Goal: Task Accomplishment & Management: Use online tool/utility

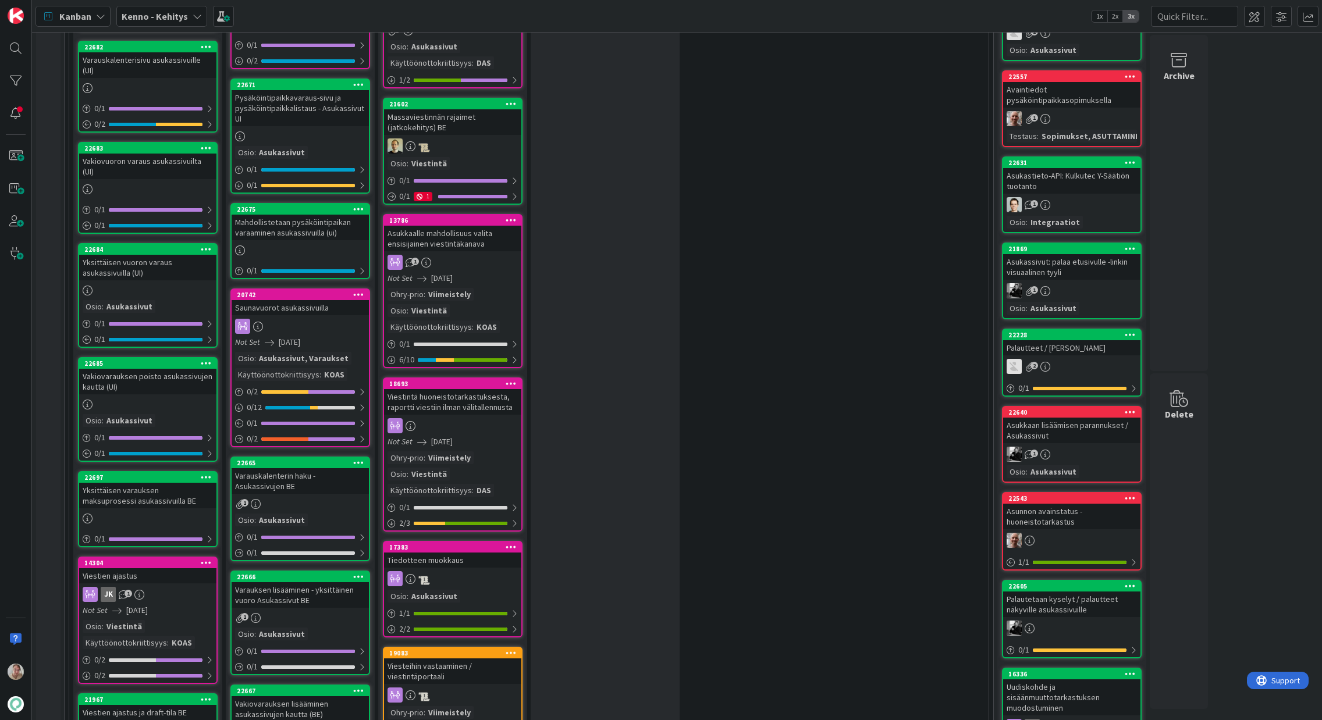
scroll to position [525, 0]
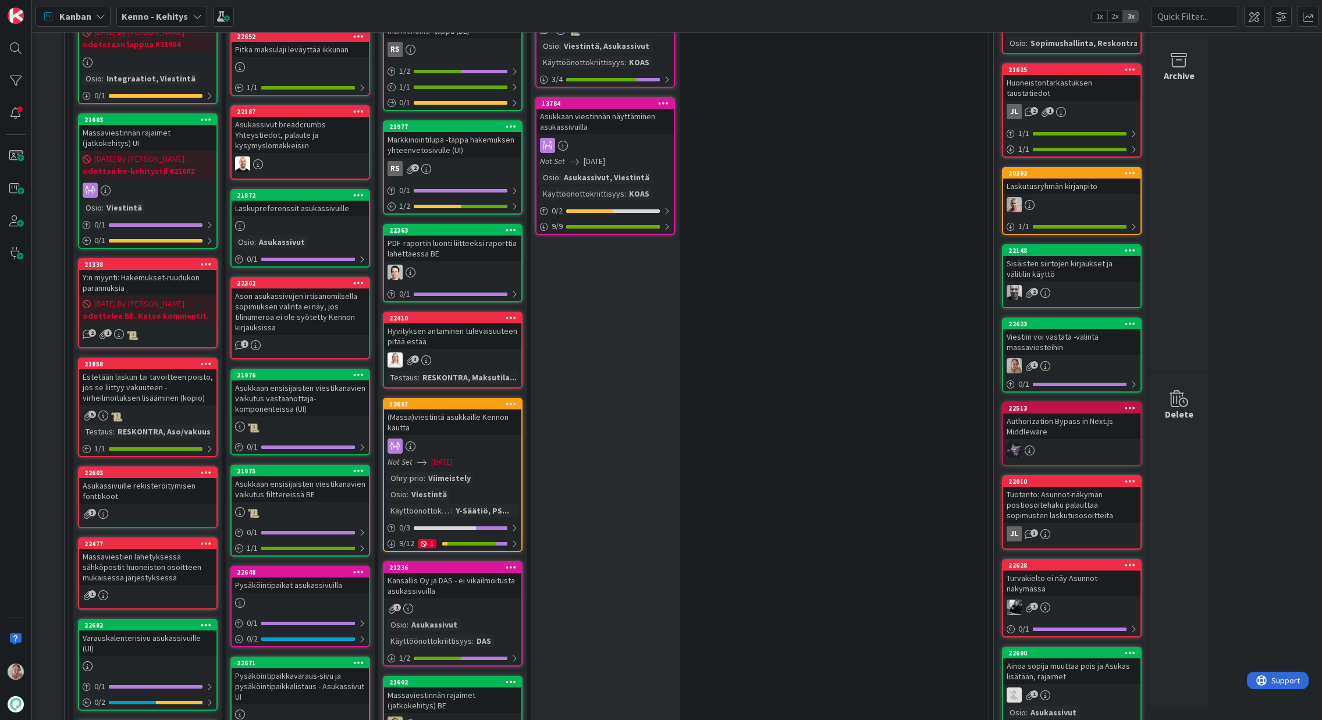
click at [1130, 319] on icon at bounding box center [1130, 323] width 11 height 8
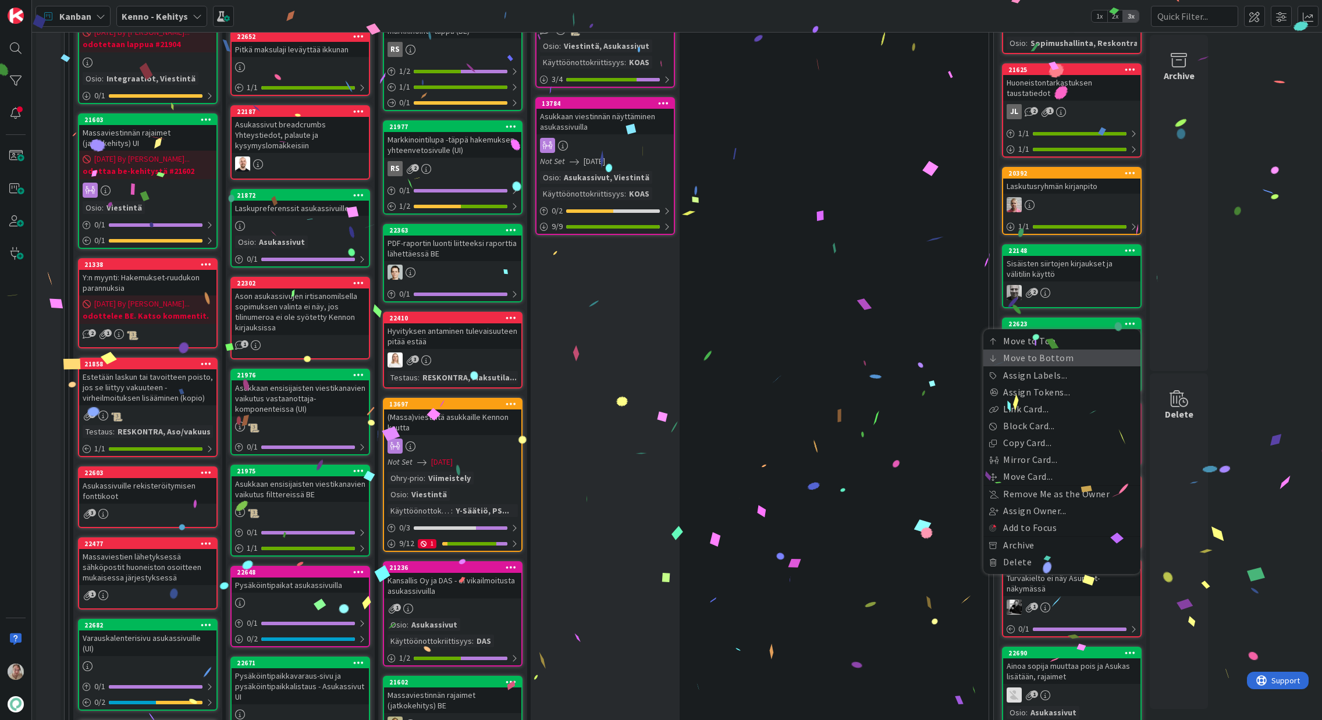
click at [1057, 350] on link "Move to Bottom" at bounding box center [1061, 358] width 157 height 17
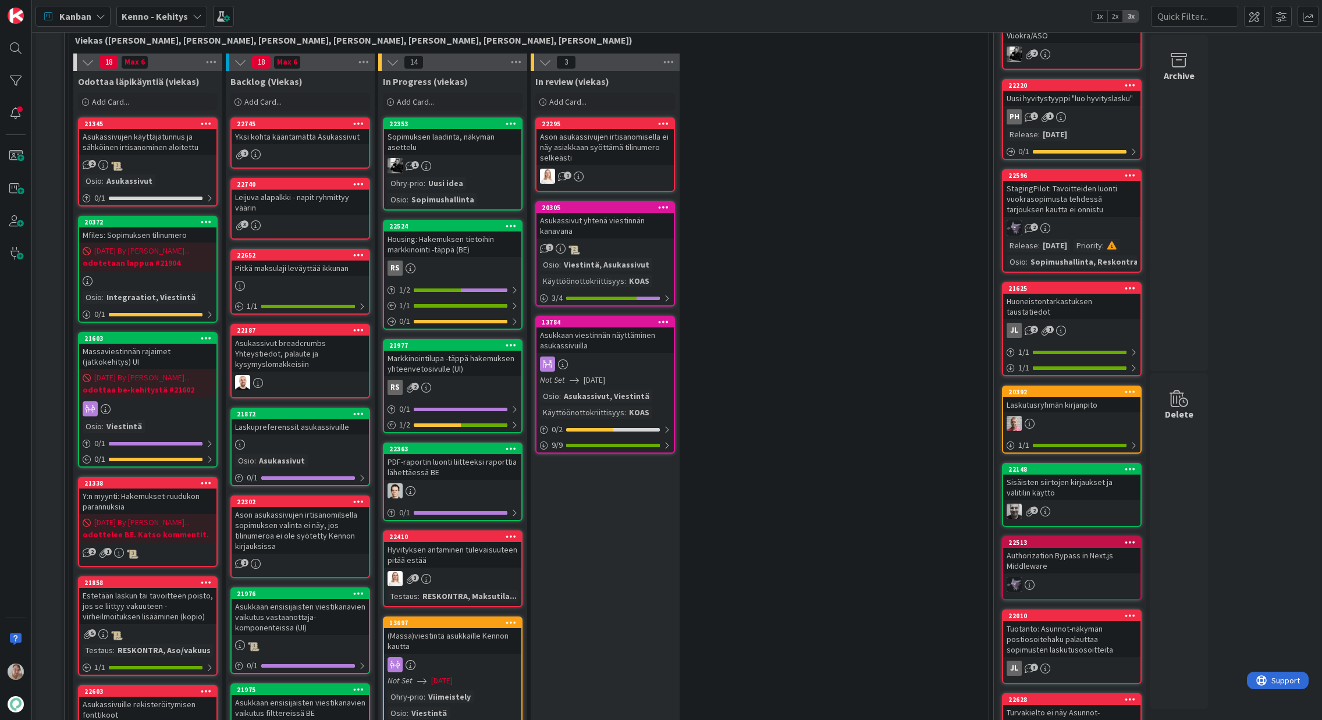
scroll to position [361, 0]
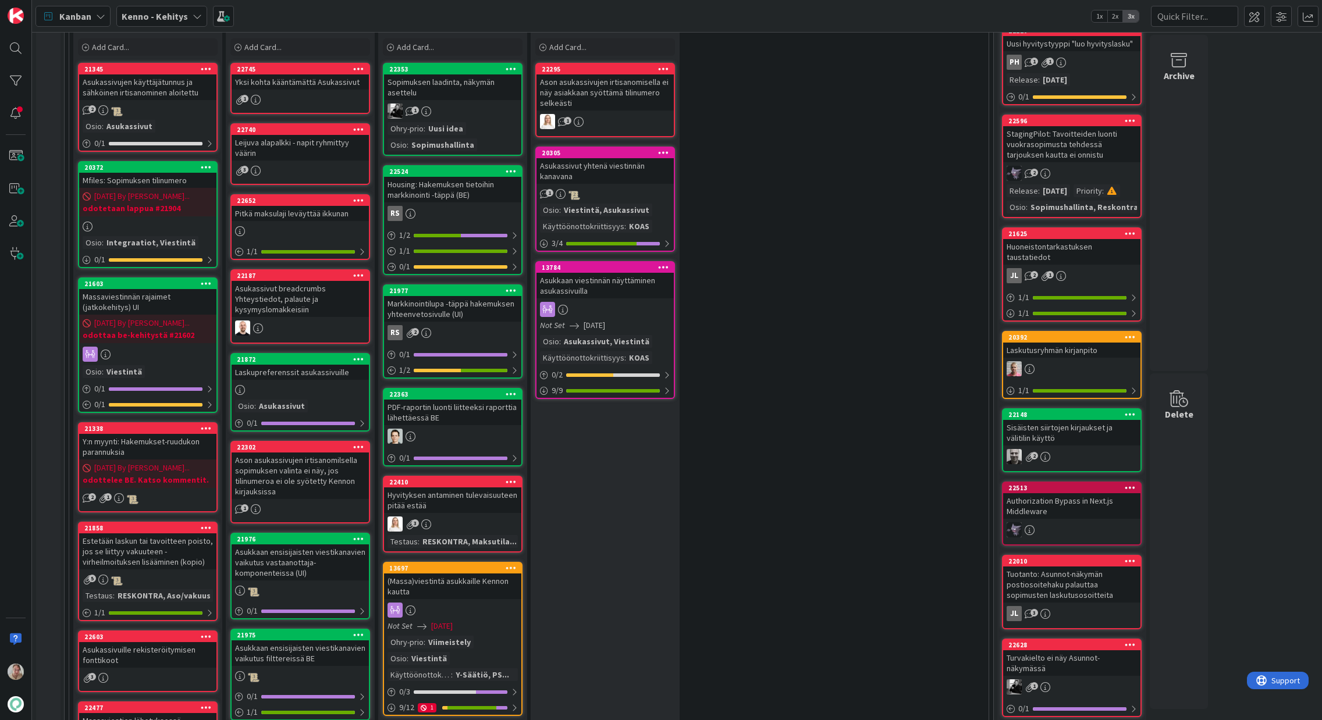
click at [284, 84] on div "Yksi kohta kääntämättä Asukassivut" at bounding box center [300, 81] width 137 height 15
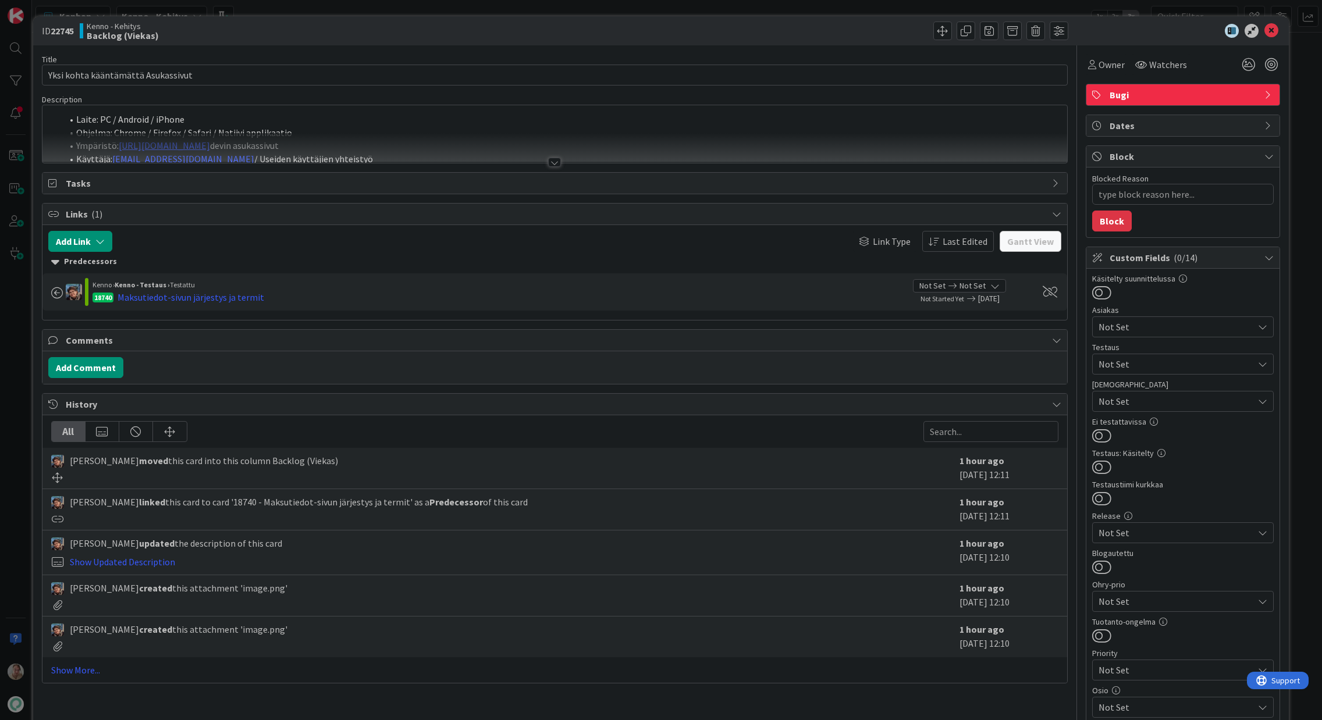
click at [432, 140] on div at bounding box center [554, 148] width 1024 height 30
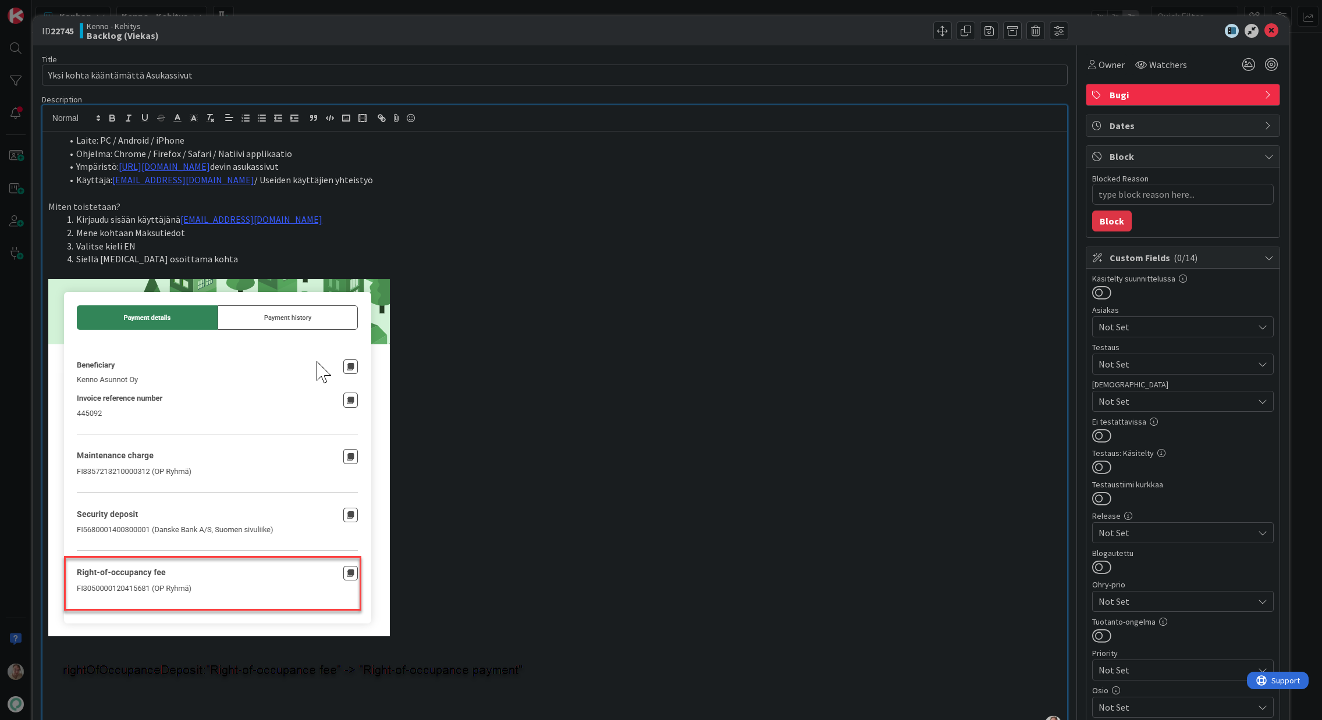
click at [1264, 29] on icon at bounding box center [1271, 31] width 14 height 14
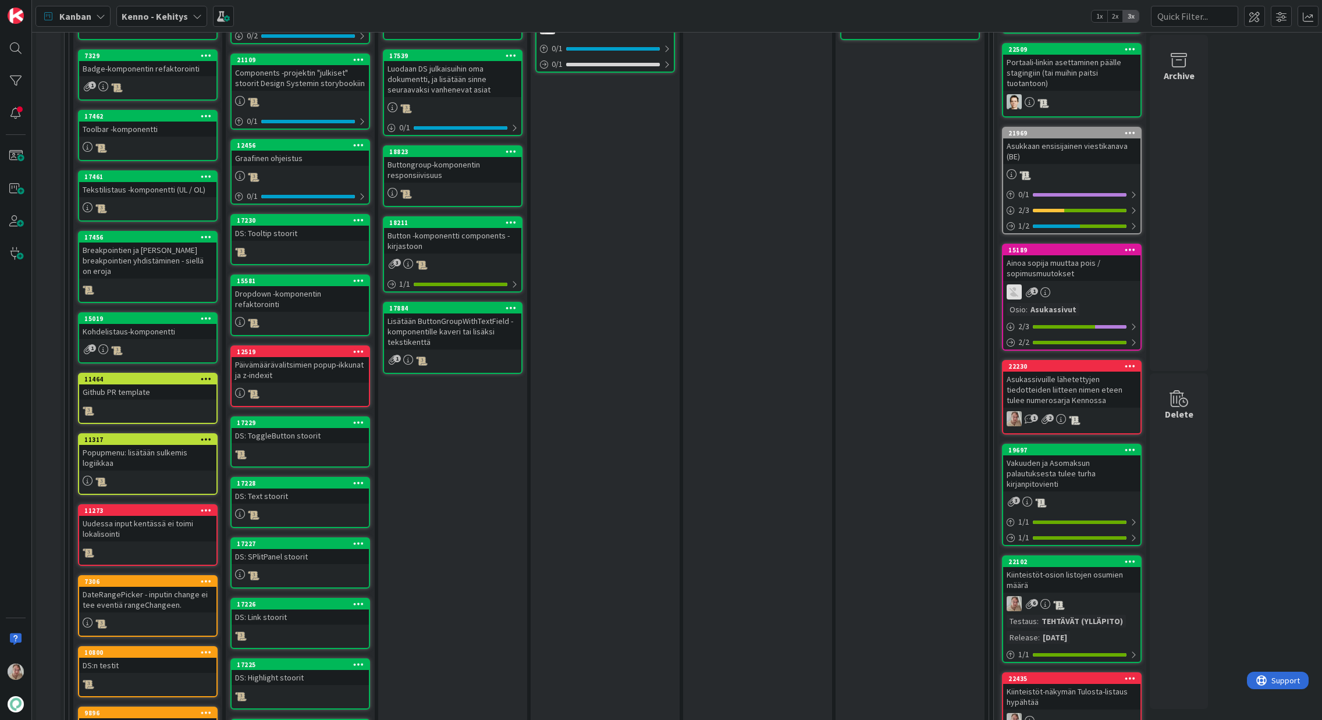
scroll to position [3593, 0]
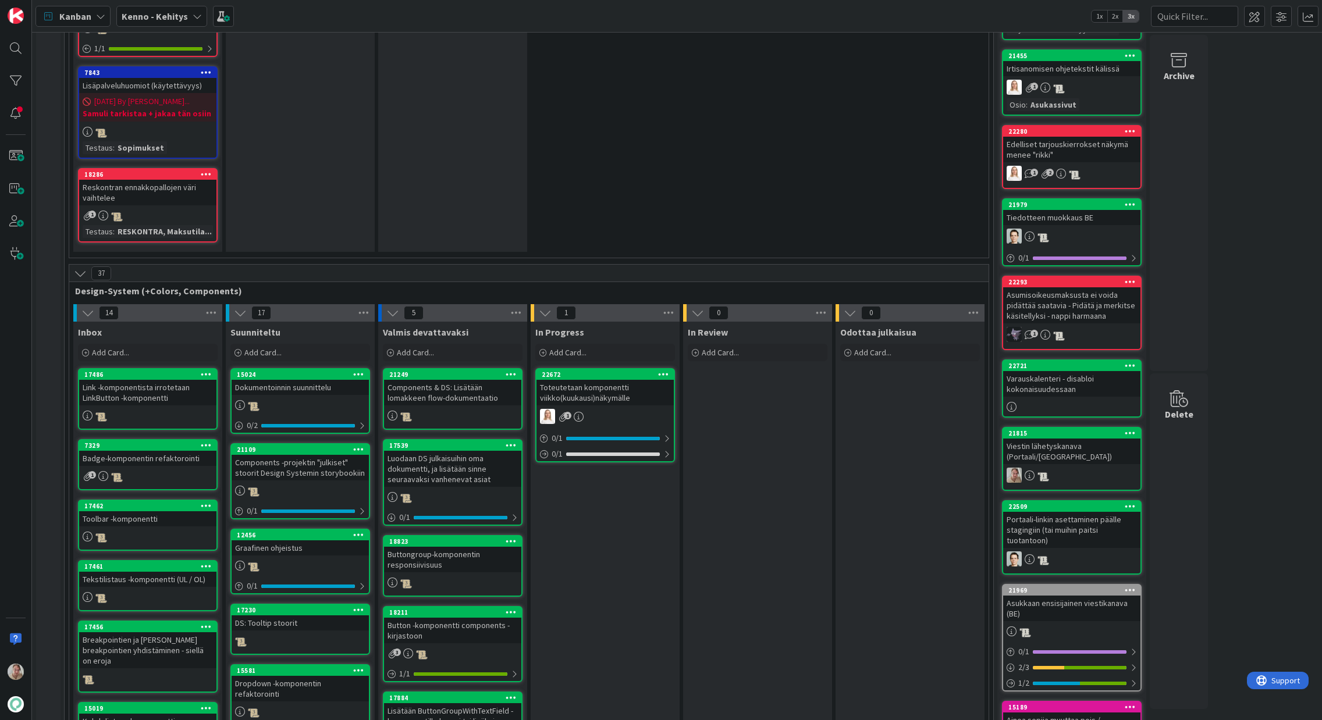
click at [1130, 361] on icon at bounding box center [1130, 365] width 11 height 8
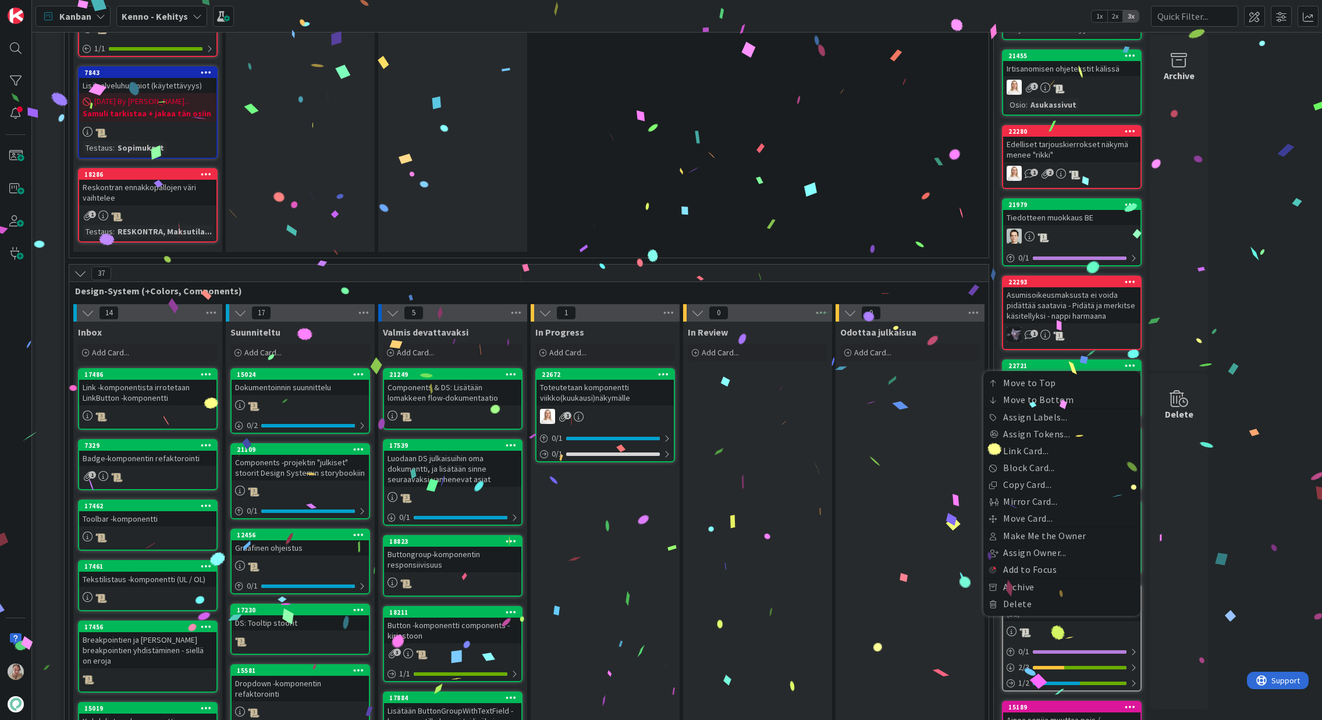
click at [1114, 362] on div "22721" at bounding box center [1074, 366] width 132 height 8
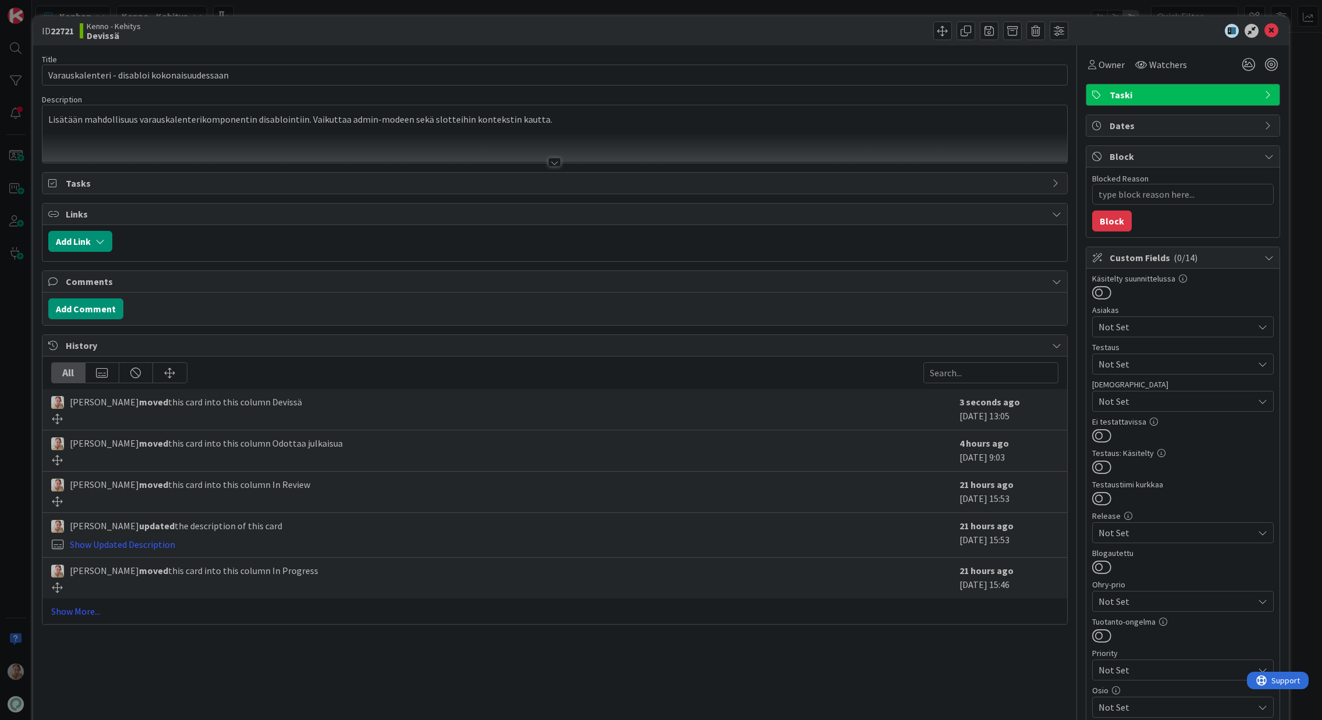
click at [1129, 99] on span "Taski" at bounding box center [1183, 95] width 149 height 14
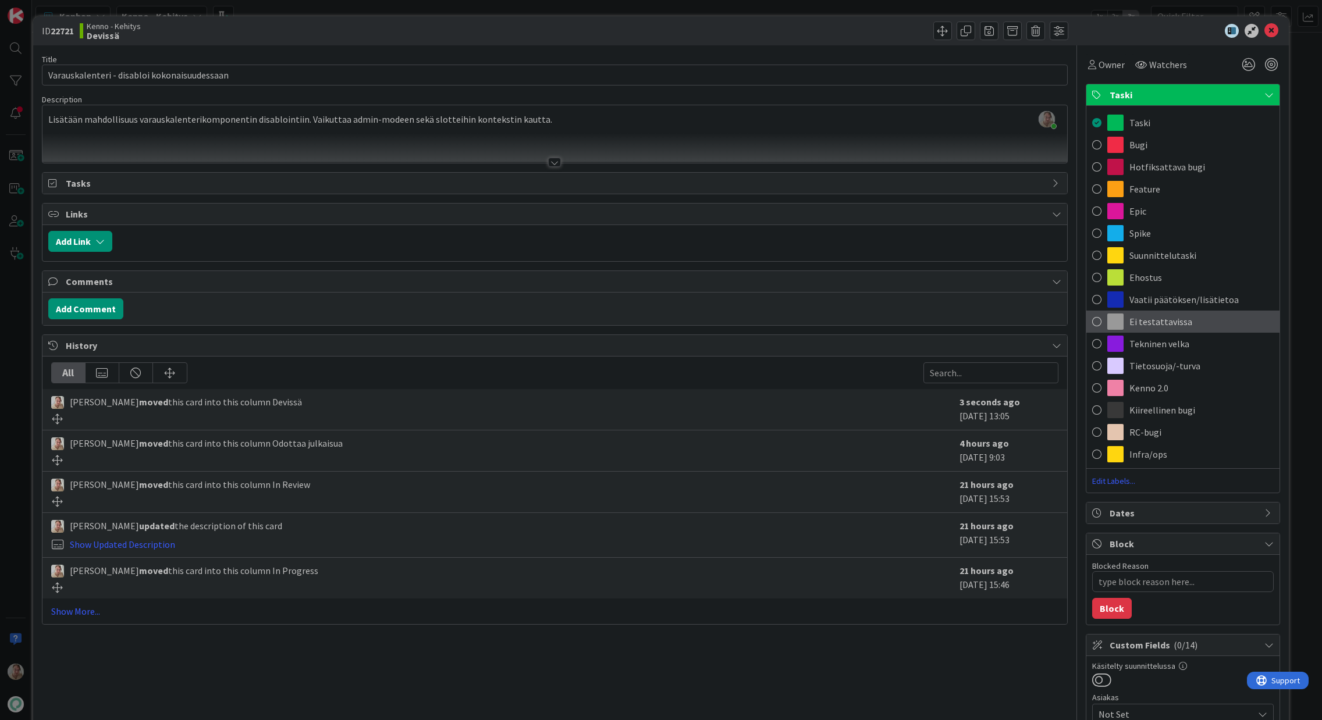
click at [1156, 326] on span "Ei testattavissa" at bounding box center [1160, 322] width 63 height 14
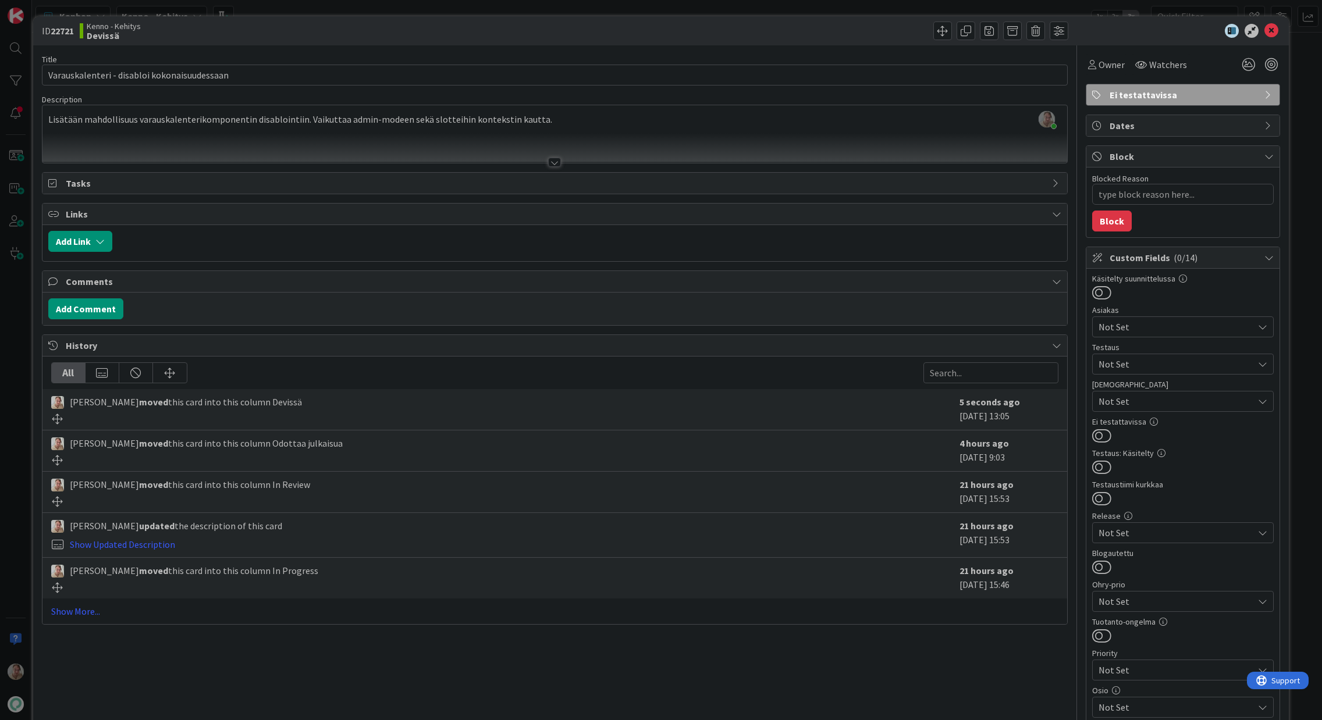
click at [1144, 354] on div "Not Set" at bounding box center [1183, 364] width 182 height 21
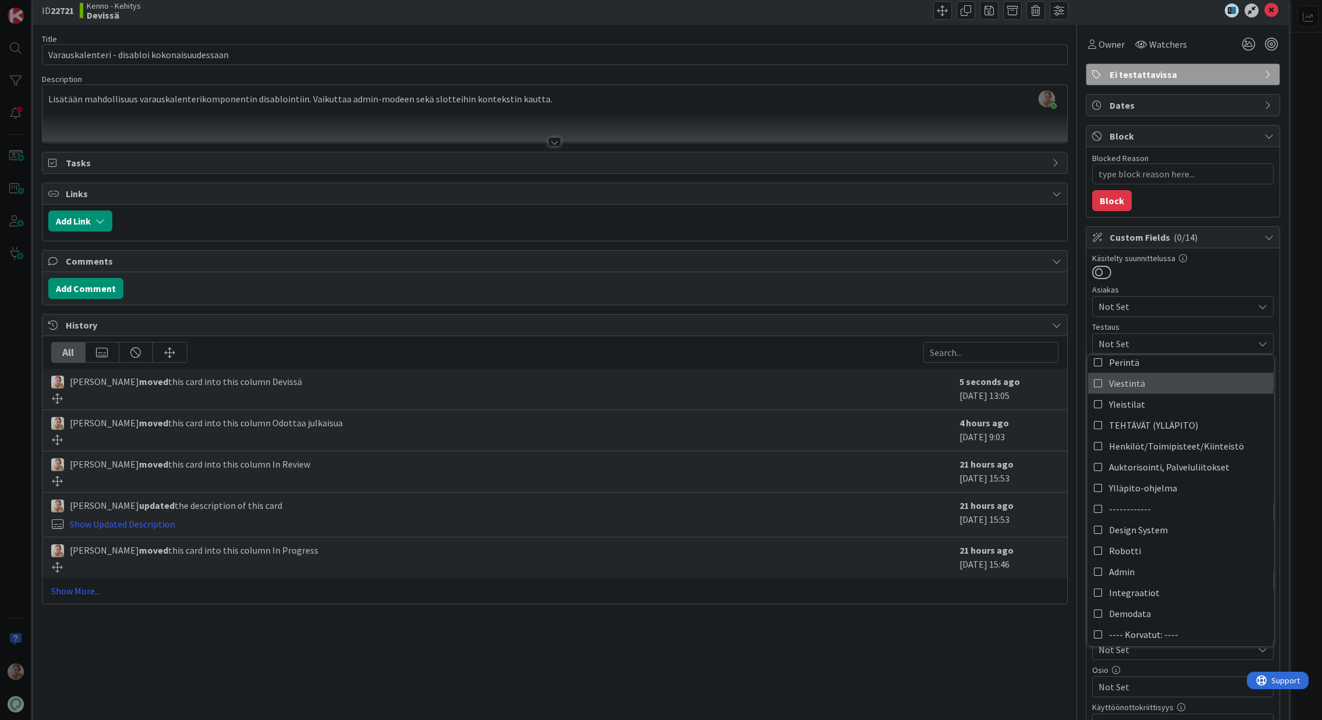
scroll to position [367, 0]
click at [1137, 529] on span "Design System" at bounding box center [1138, 527] width 59 height 17
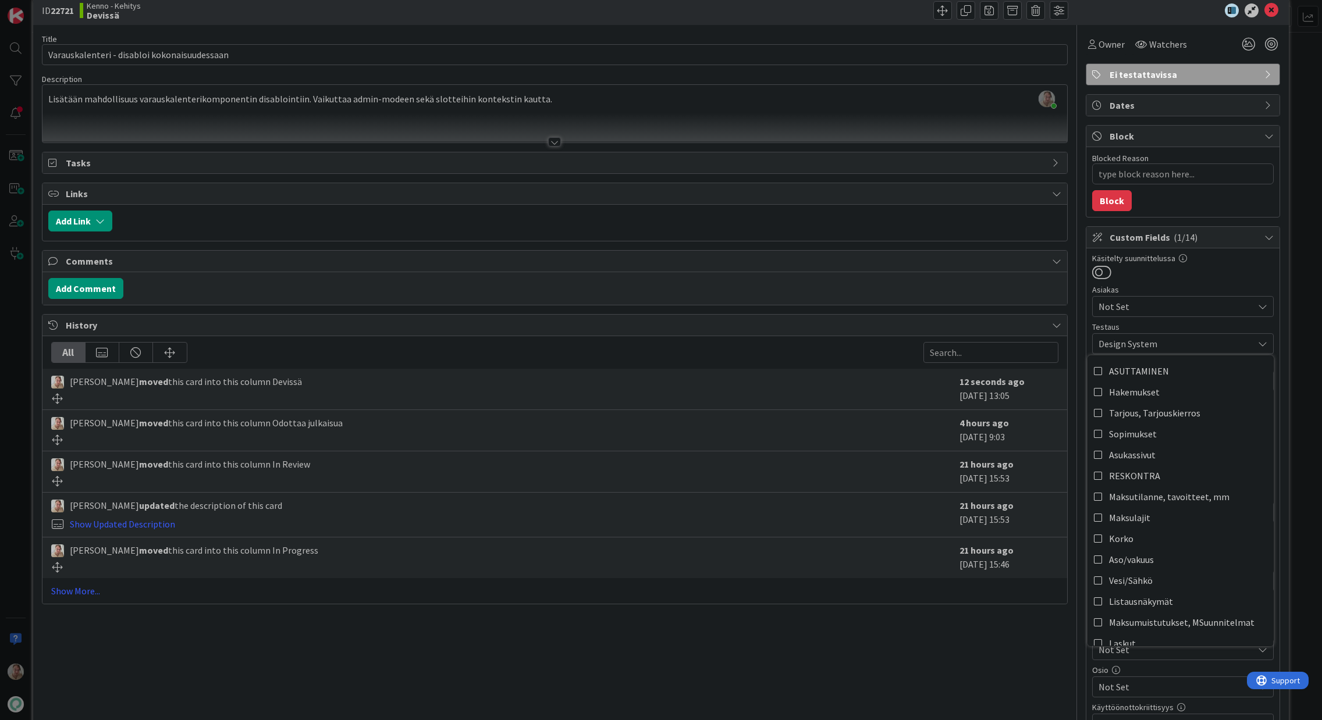
click at [996, 635] on div "Title 44 / 128 Varauskalenteri - disabloi kokonaisuudessaan Description Samuli …" at bounding box center [555, 449] width 1026 height 849
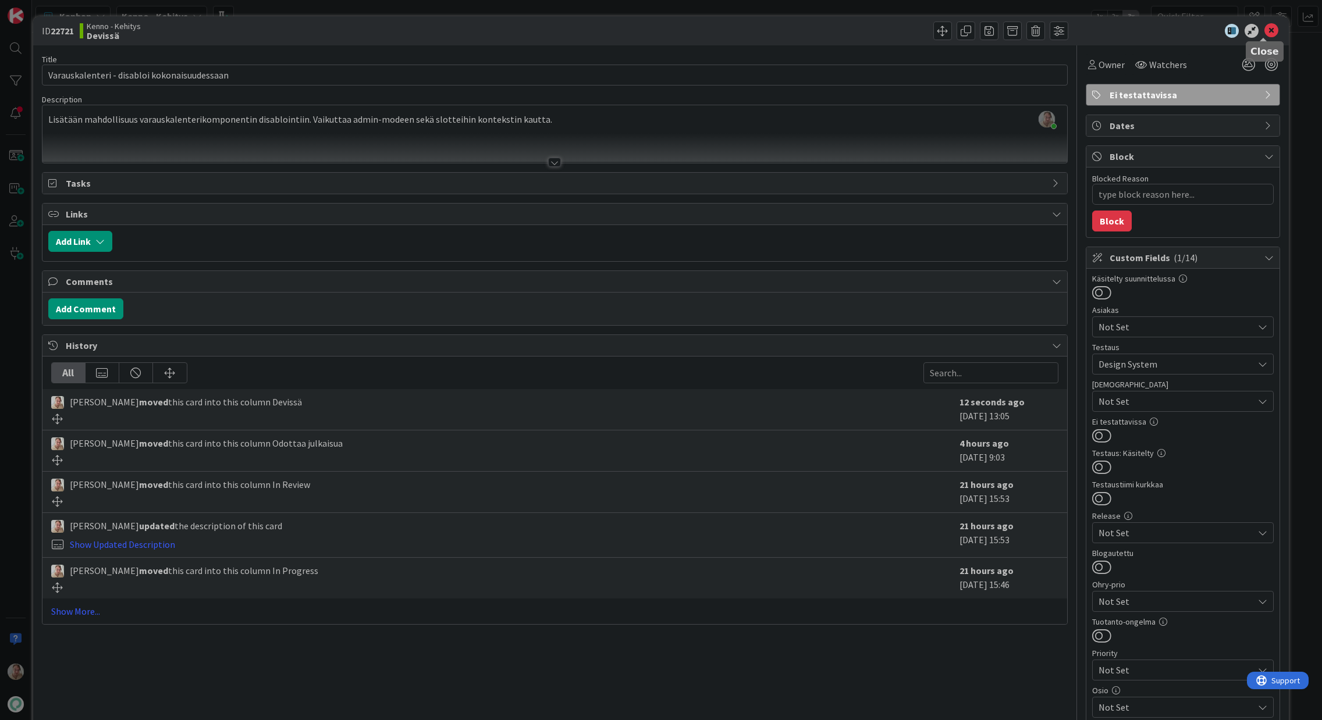
click at [1264, 31] on icon at bounding box center [1271, 31] width 14 height 14
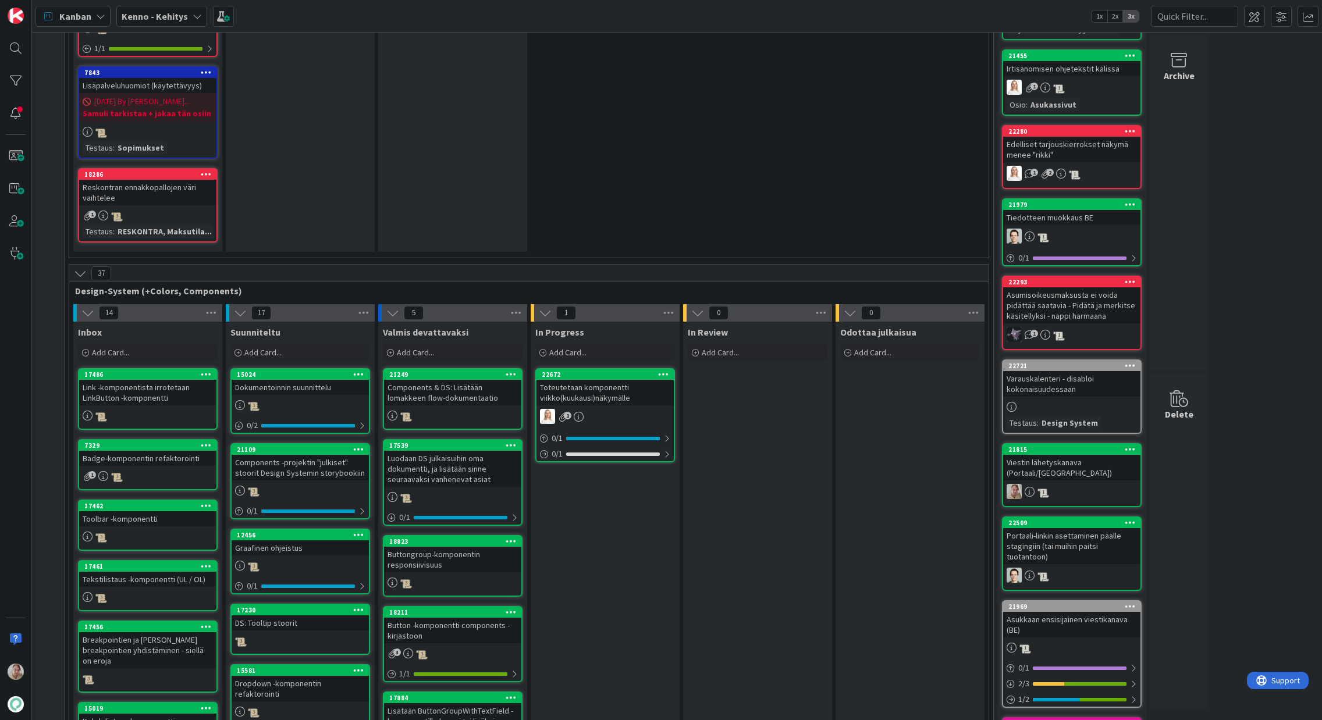
click at [1133, 361] on icon at bounding box center [1130, 365] width 11 height 8
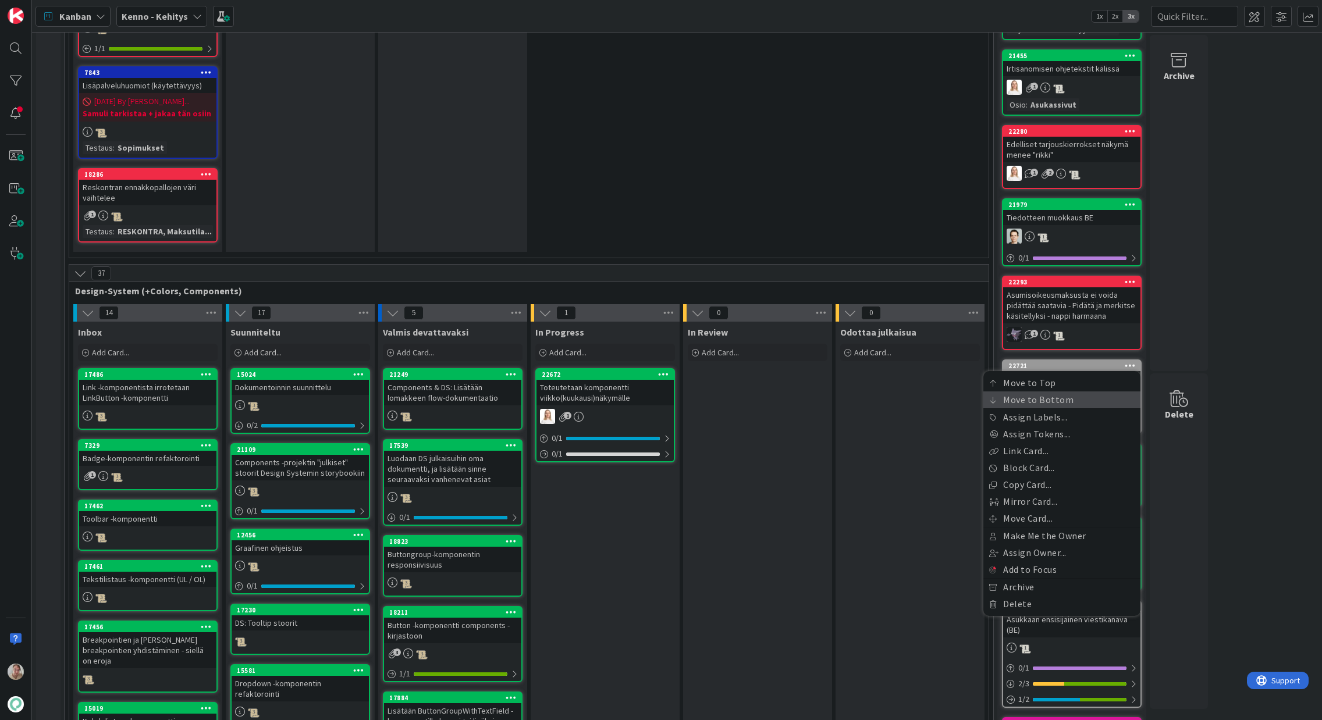
click at [1068, 392] on link "Move to Bottom" at bounding box center [1061, 400] width 157 height 17
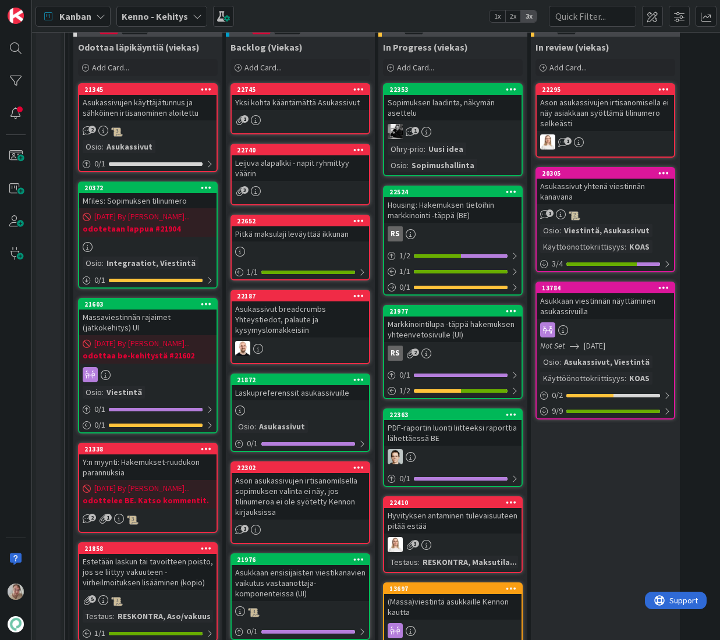
scroll to position [173, 0]
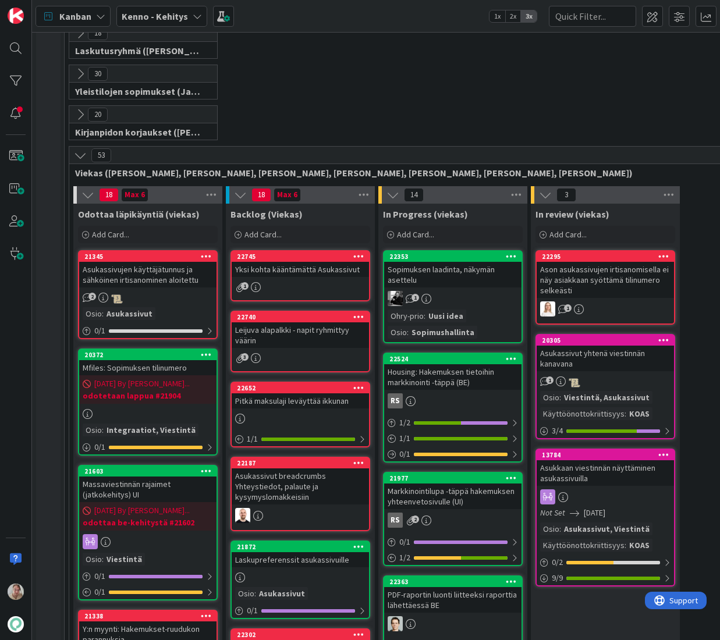
click at [314, 271] on div "Yksi kohta kääntämättä Asukassivut" at bounding box center [300, 269] width 137 height 15
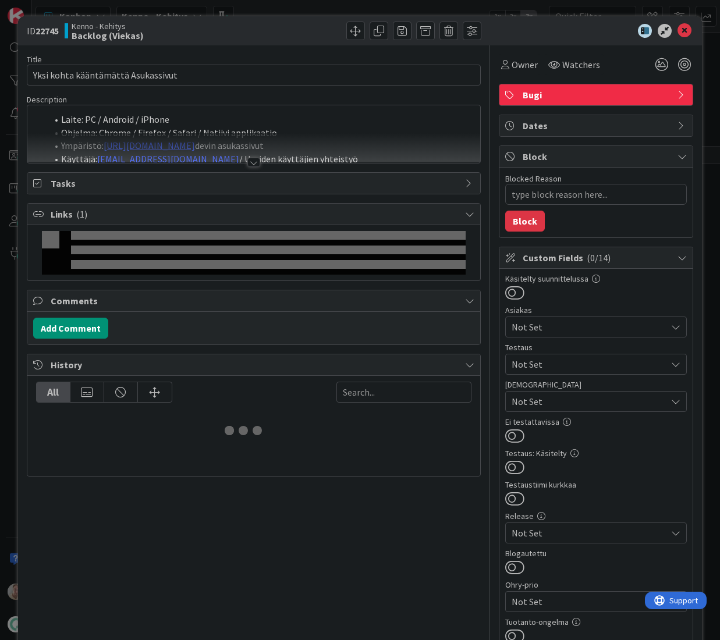
type textarea "x"
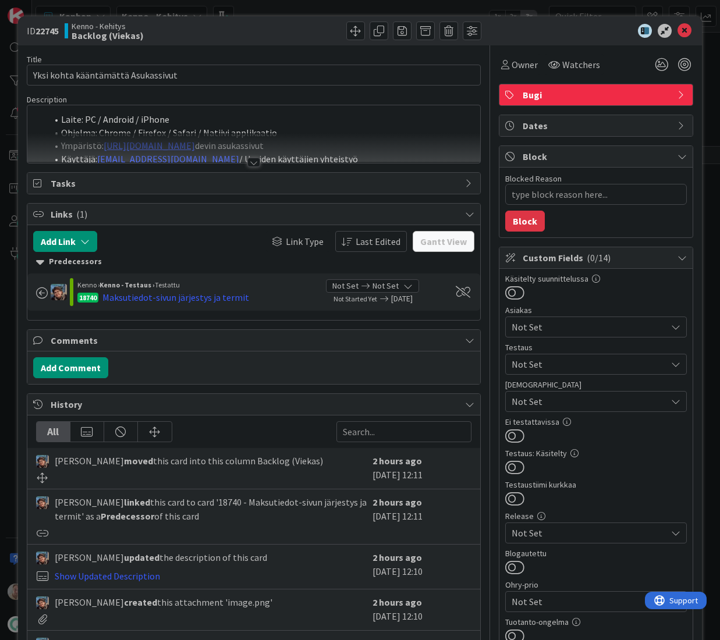
click at [315, 141] on div at bounding box center [253, 148] width 453 height 30
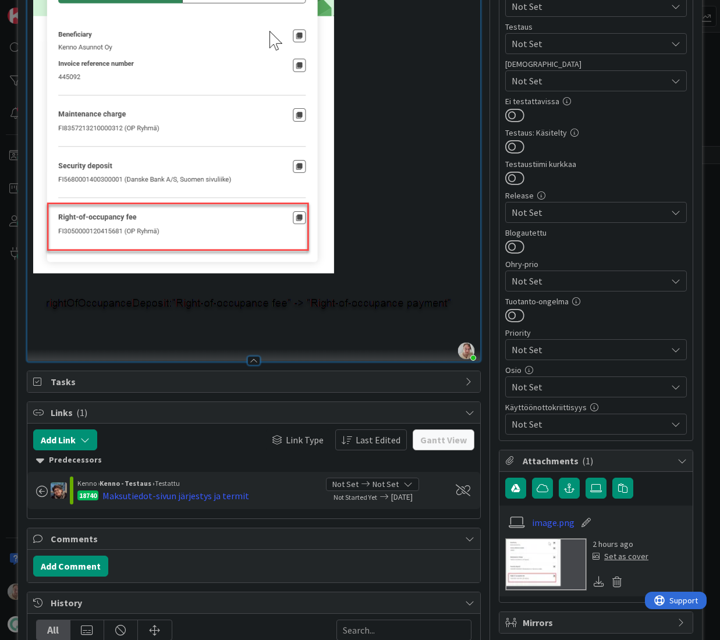
scroll to position [395, 0]
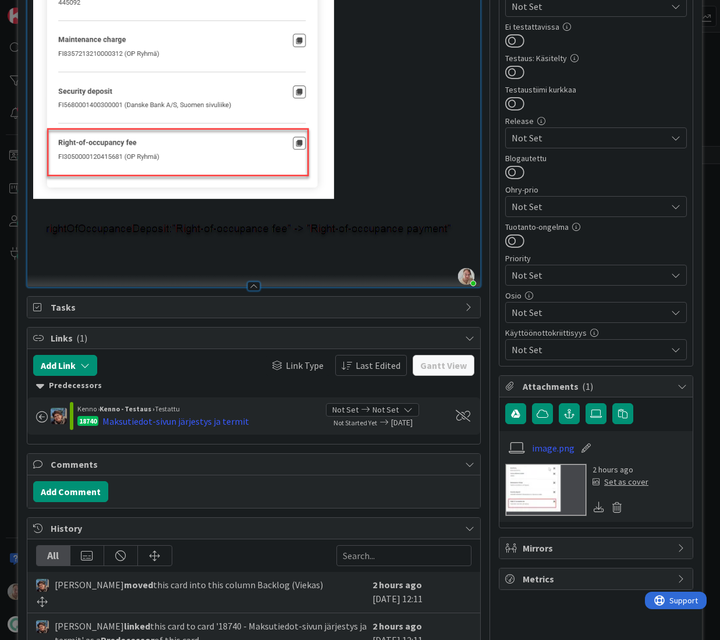
drag, startPoint x: 458, startPoint y: 225, endPoint x: 145, endPoint y: 225, distance: 313.0
click at [145, 225] on img at bounding box center [253, 79] width 441 height 391
click at [228, 223] on img at bounding box center [253, 79] width 441 height 391
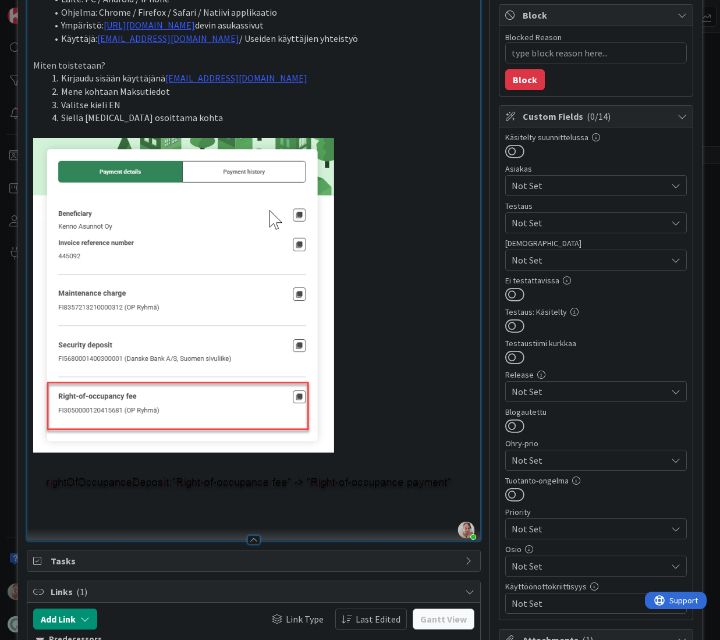
scroll to position [0, 0]
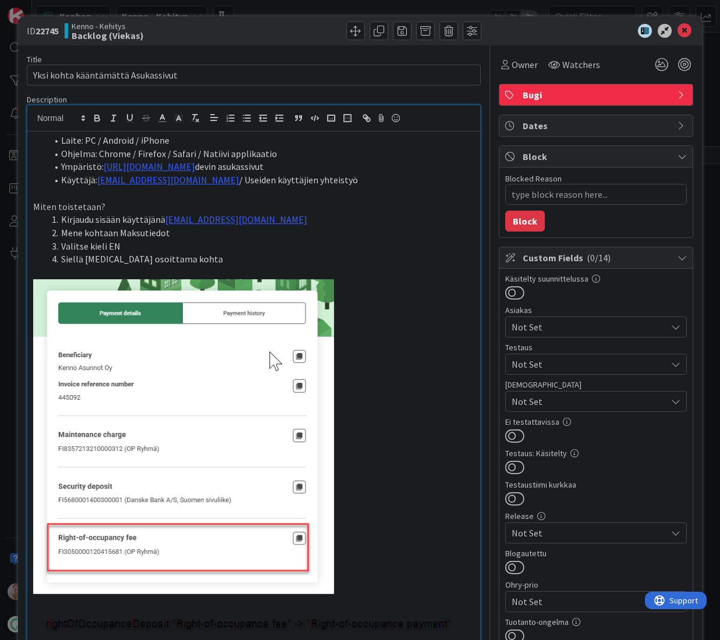
click at [205, 248] on li "Valitse kieli EN" at bounding box center [260, 246] width 427 height 13
click at [677, 31] on icon at bounding box center [684, 31] width 14 height 14
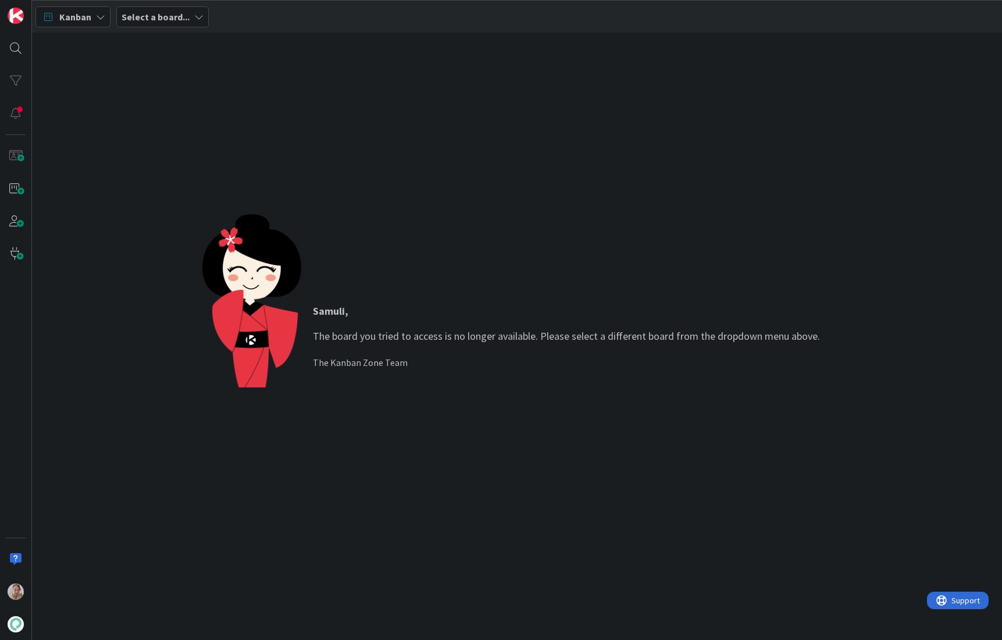
click at [410, 251] on div "Samuli , The board you tried to access is no longer available. Please select a …" at bounding box center [516, 336] width 629 height 244
drag, startPoint x: 382, startPoint y: 207, endPoint x: 197, endPoint y: 58, distance: 237.5
click at [364, 192] on div "Samuli , The board you tried to access is no longer available. Please select a …" at bounding box center [517, 336] width 970 height 607
click at [16, 16] on img at bounding box center [16, 16] width 16 height 16
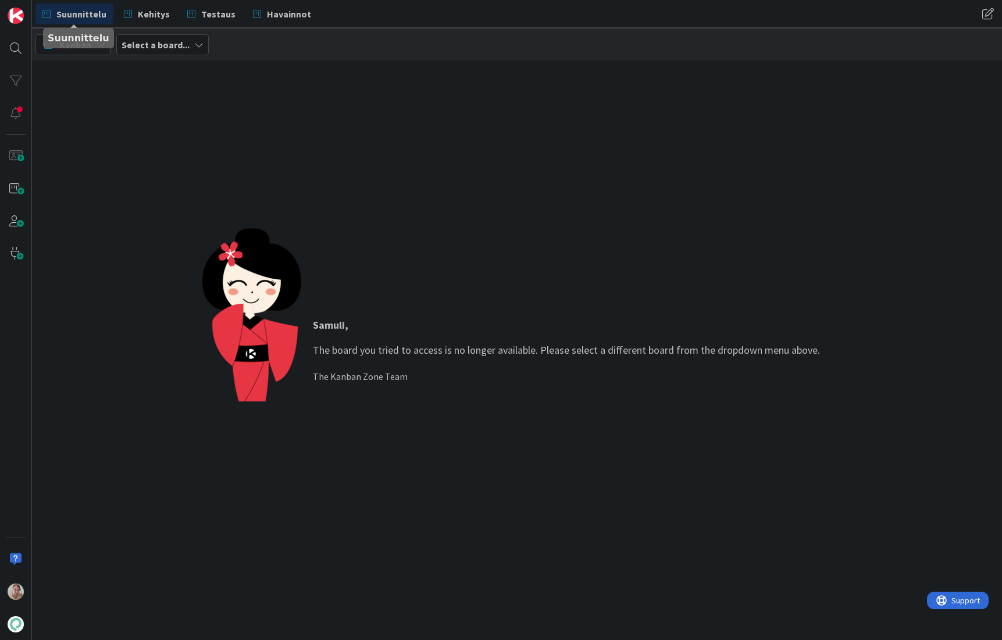
click at [90, 10] on span "Suunnittelu" at bounding box center [81, 14] width 50 height 14
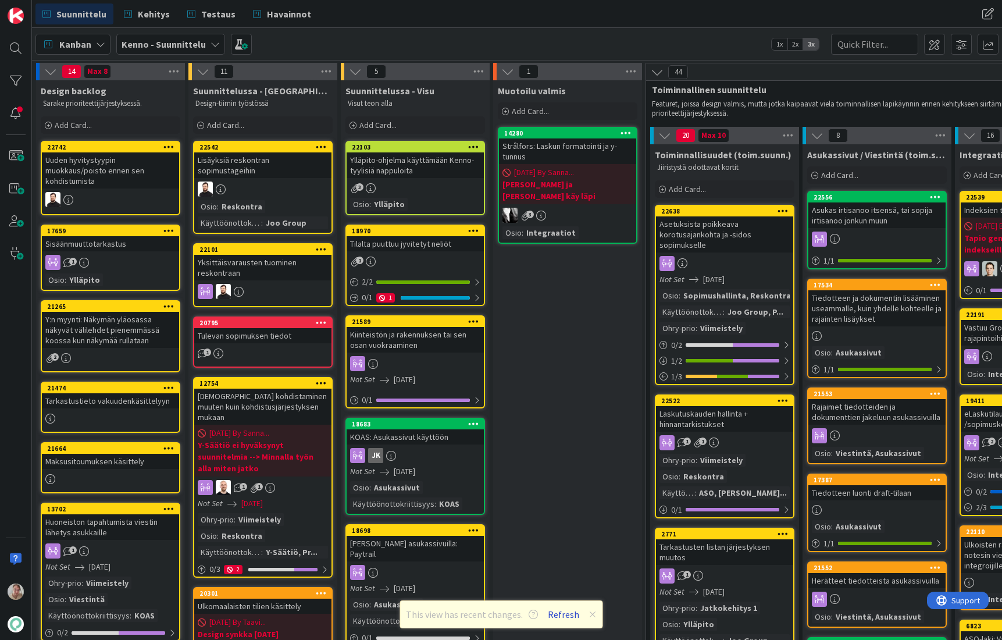
click at [555, 614] on button "Refresh" at bounding box center [564, 614] width 40 height 15
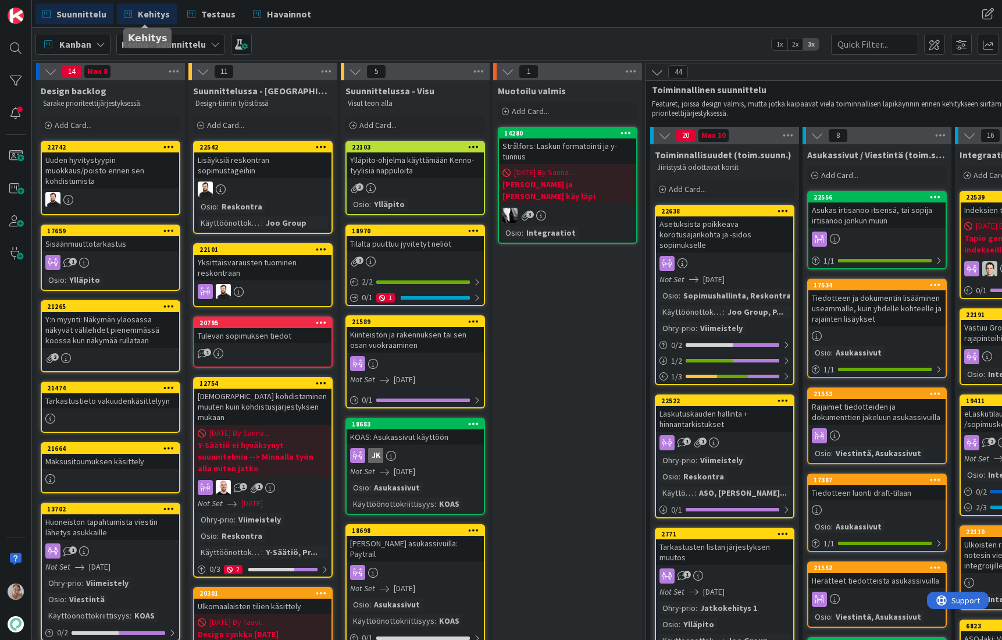
click at [140, 17] on span "Kehitys" at bounding box center [154, 14] width 32 height 14
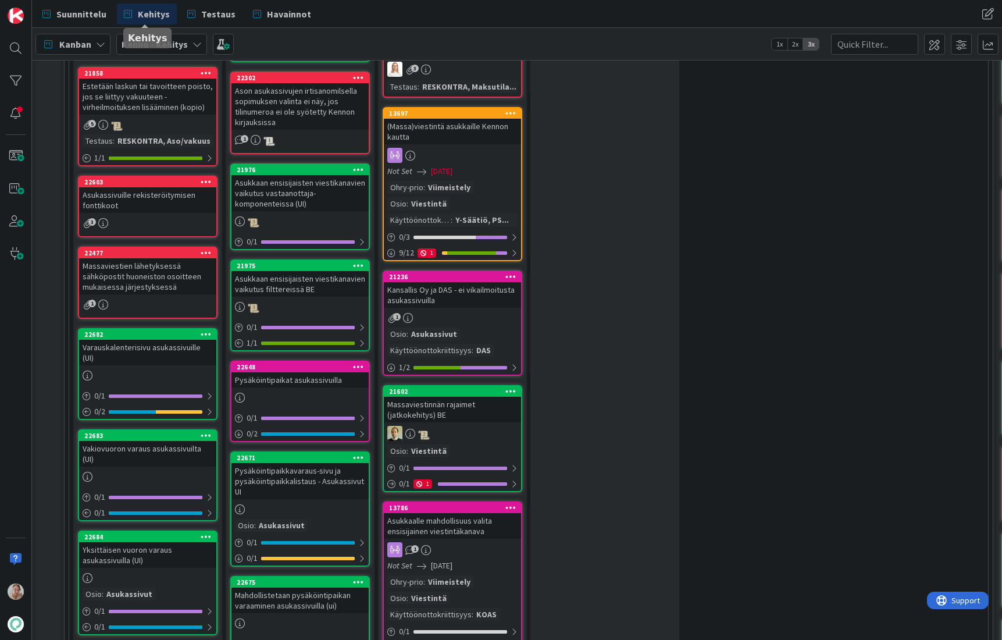
scroll to position [705, 0]
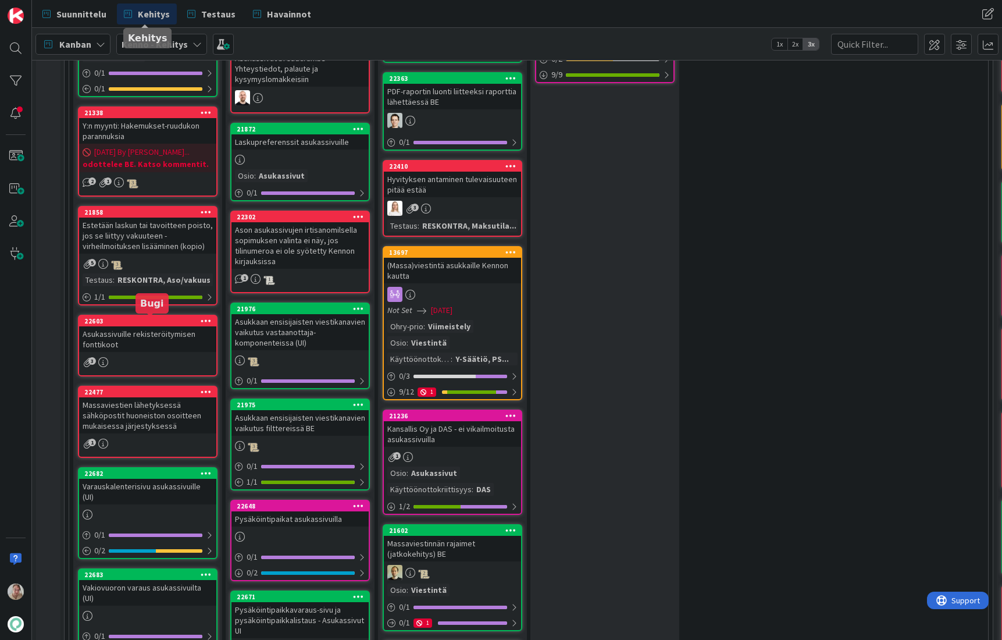
click at [133, 346] on div "Asukassivuille rekisteröitymisen fonttikoot" at bounding box center [147, 339] width 137 height 26
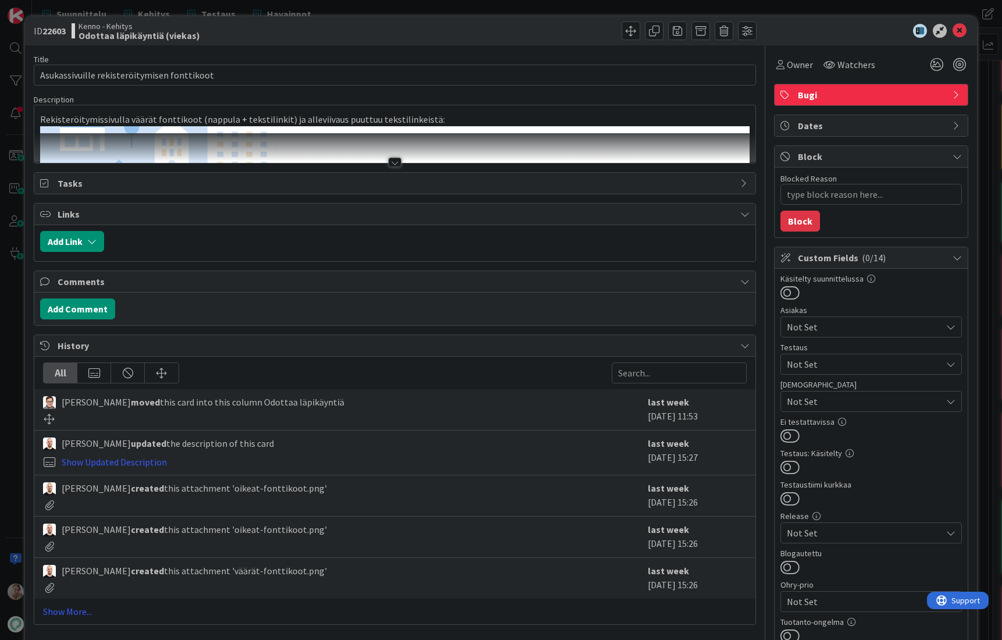
click at [506, 144] on div at bounding box center [394, 148] width 721 height 30
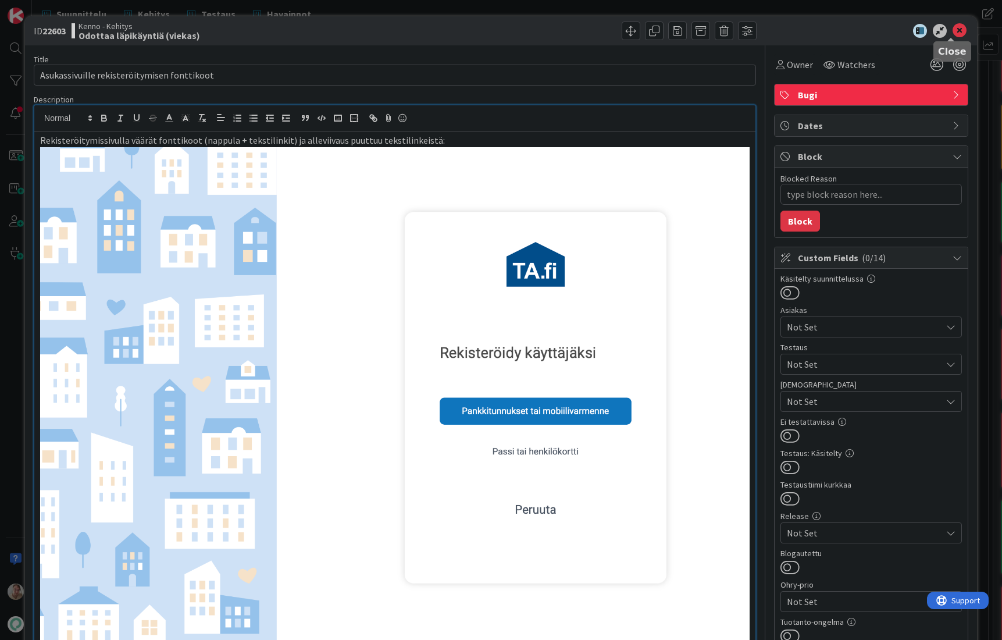
click at [953, 32] on icon at bounding box center [960, 31] width 14 height 14
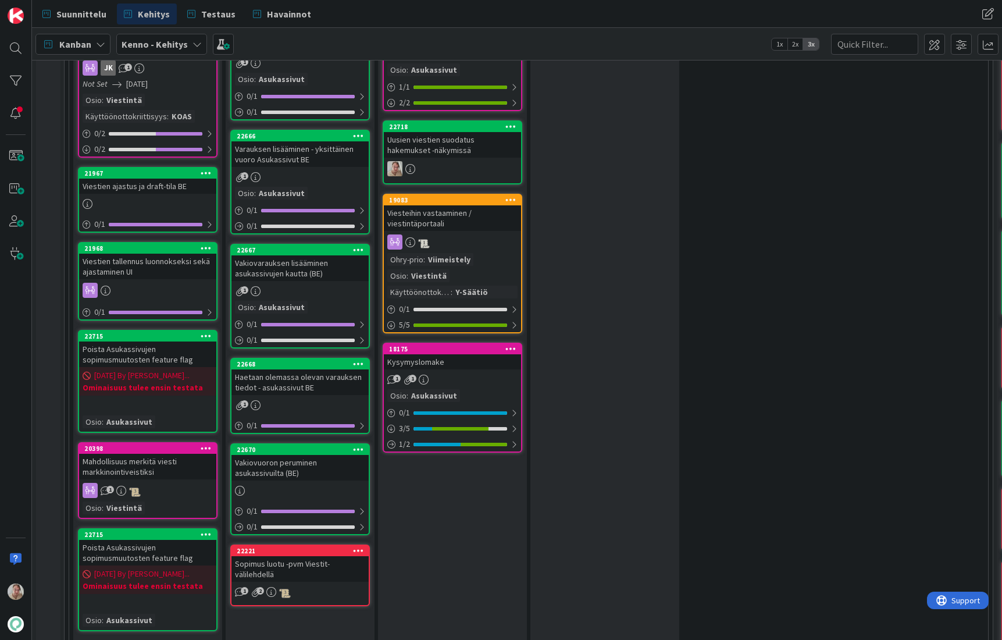
scroll to position [1525, 0]
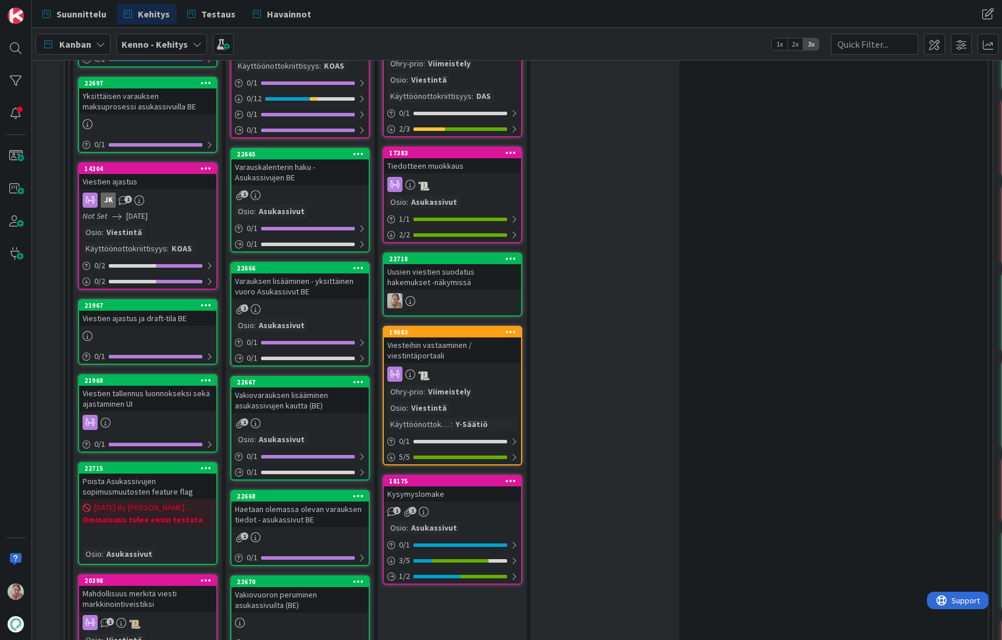
click at [450, 271] on div "Uusien viestien suodatus hakemukset -näkymissä" at bounding box center [452, 277] width 137 height 26
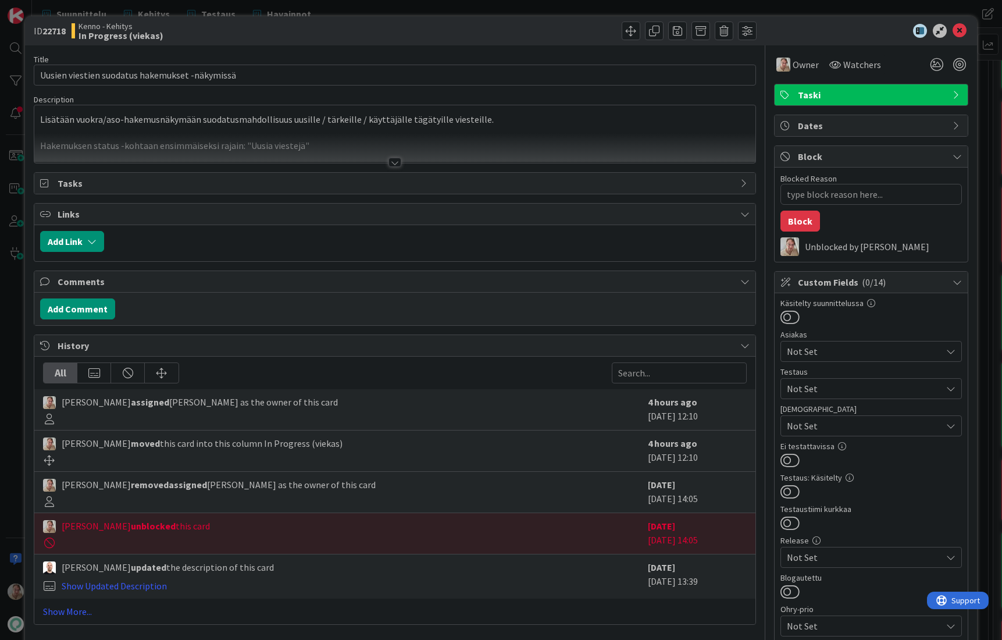
click at [284, 126] on p "Lisätään vuokra/aso-hakemusnäkymään suodatusmahdollisuus uusille / tärkeille / …" at bounding box center [395, 119] width 710 height 13
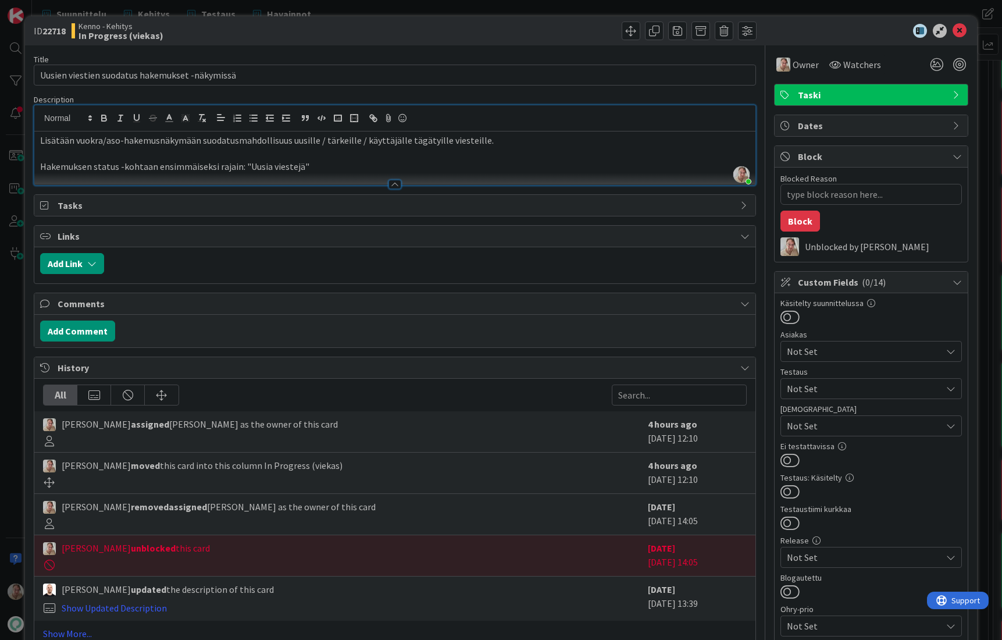
type textarea "x"
